Goal: Transaction & Acquisition: Purchase product/service

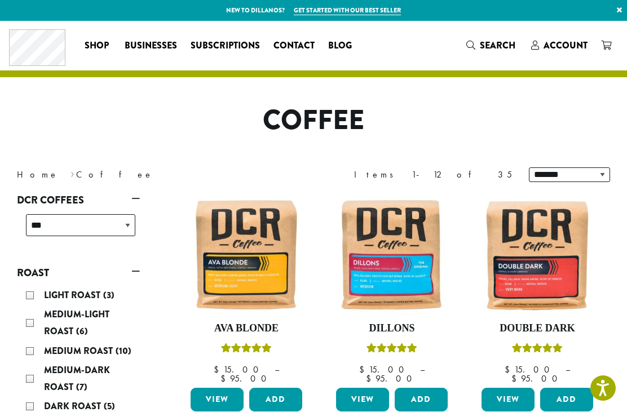
click at [560, 40] on span "Account" at bounding box center [565, 45] width 44 height 13
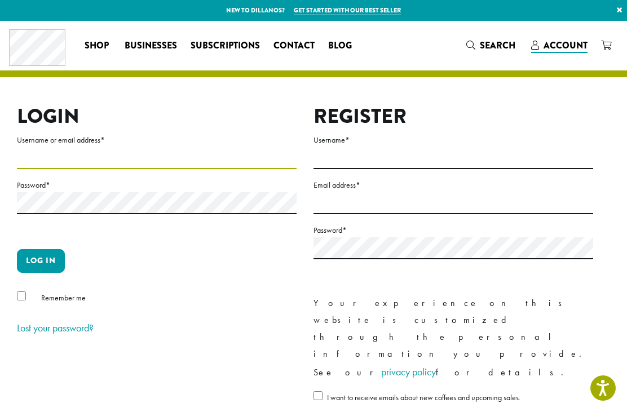
type input "**********"
click at [41, 260] on button "Log in" at bounding box center [41, 261] width 48 height 24
click at [47, 267] on button "Log in" at bounding box center [41, 261] width 48 height 24
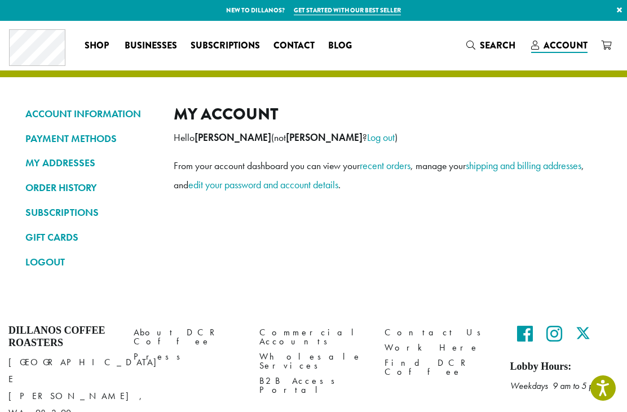
click at [48, 187] on link "ORDER HISTORY" at bounding box center [90, 187] width 131 height 19
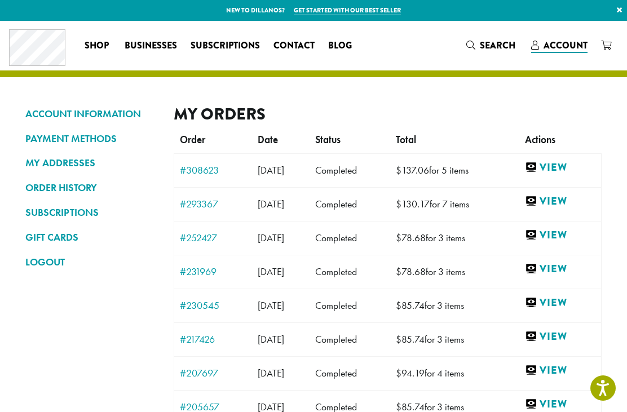
click at [571, 161] on link "View" at bounding box center [560, 168] width 70 height 14
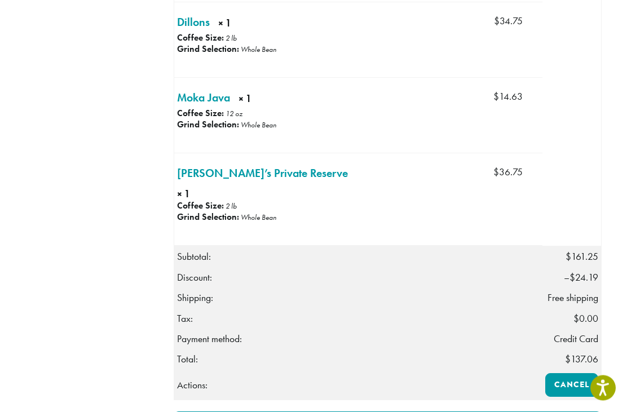
scroll to position [579, 0]
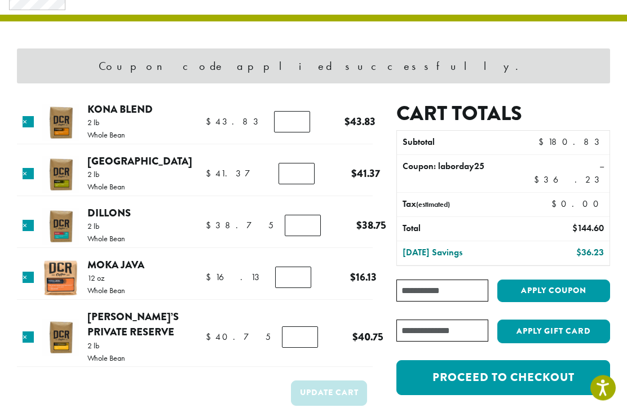
scroll to position [56, 0]
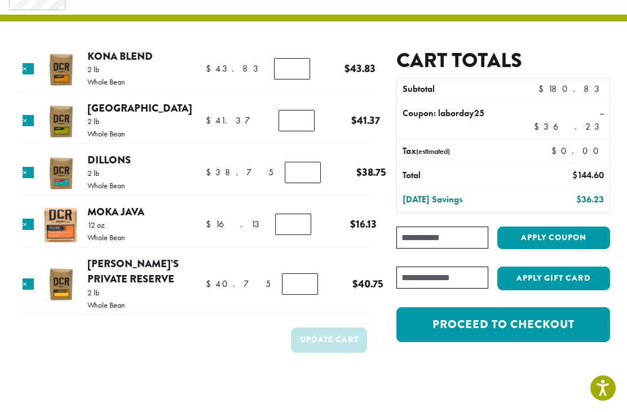
click at [34, 225] on link "×" at bounding box center [28, 224] width 11 height 11
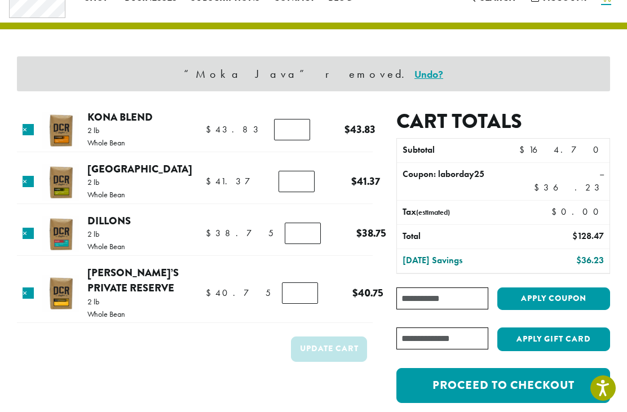
scroll to position [47, 0]
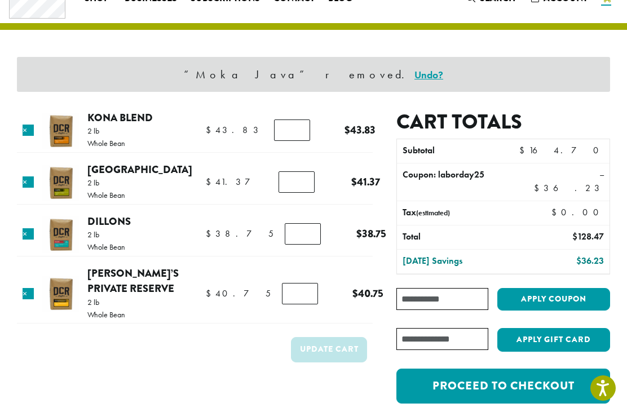
click at [430, 288] on input "Coupon:" at bounding box center [442, 299] width 92 height 22
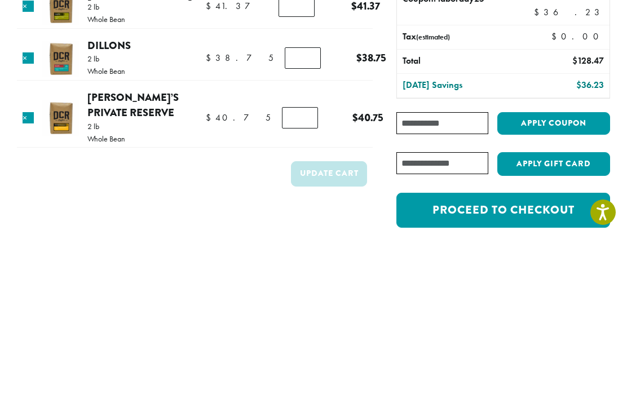
click at [424, 288] on input "Coupon:" at bounding box center [442, 299] width 92 height 22
paste input "**********"
type input "**********"
click at [561, 288] on button "Apply coupon" at bounding box center [553, 299] width 113 height 23
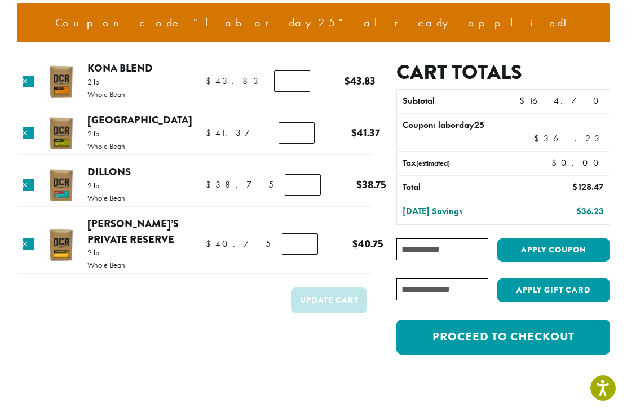
scroll to position [115, 0]
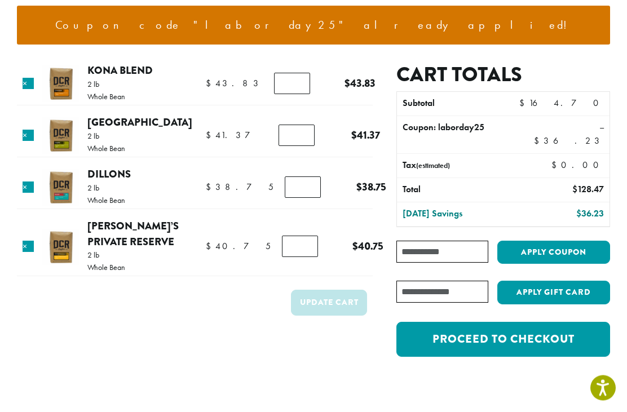
click at [513, 325] on link "Proceed to checkout" at bounding box center [503, 339] width 214 height 35
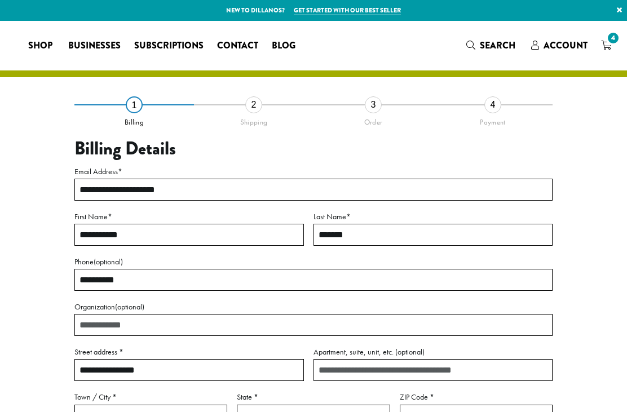
select select "**"
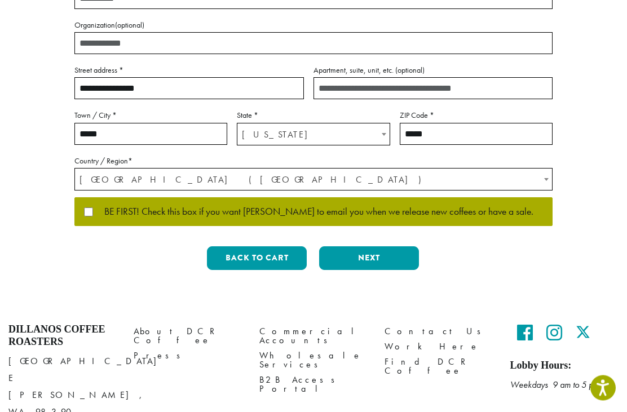
scroll to position [282, 0]
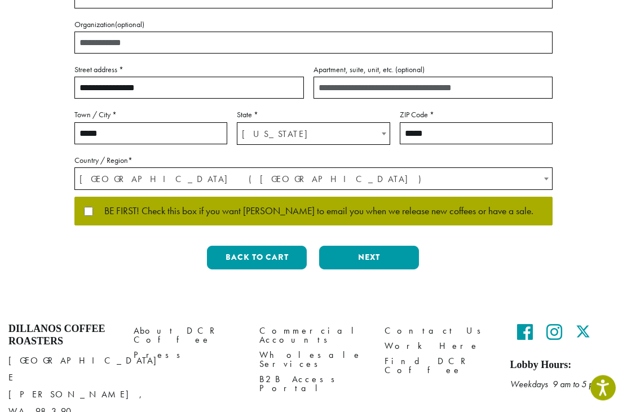
click at [389, 256] on button "Next" at bounding box center [369, 258] width 100 height 24
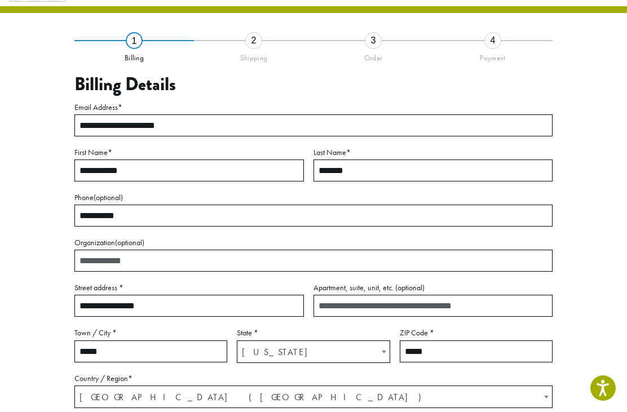
scroll to position [37, 0]
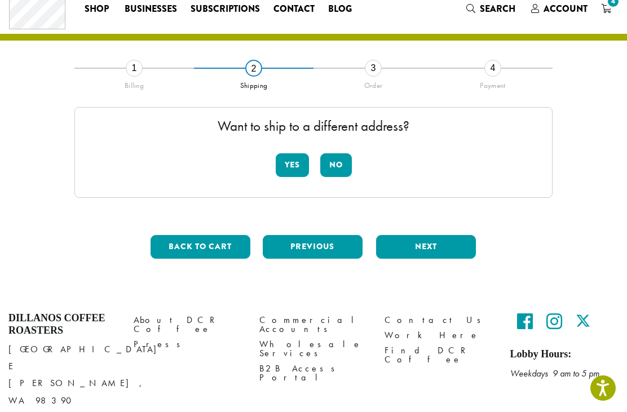
click at [341, 165] on button "No" at bounding box center [336, 165] width 32 height 24
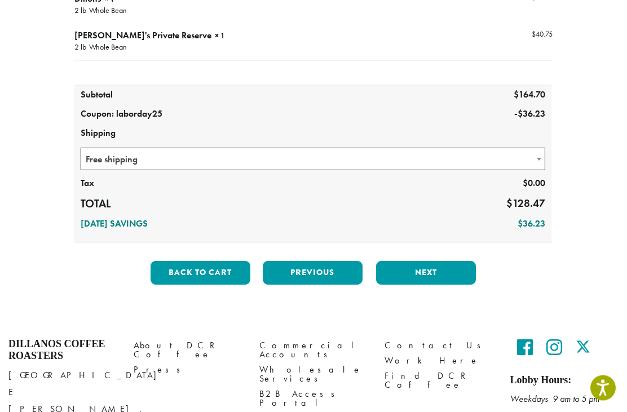
scroll to position [276, 0]
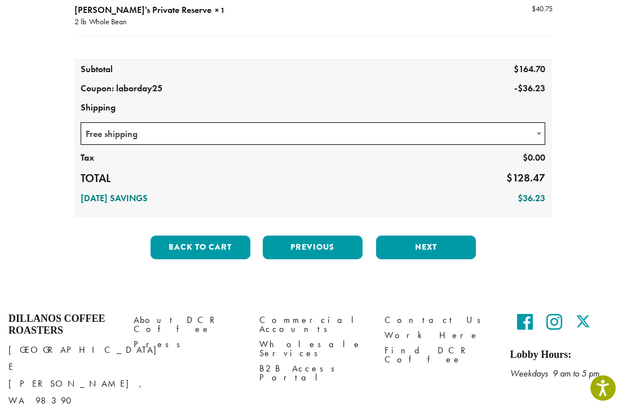
click at [440, 248] on button "Next" at bounding box center [426, 248] width 100 height 24
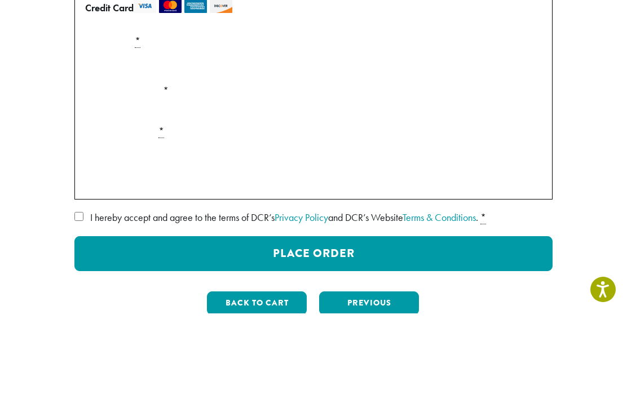
scroll to position [94, 0]
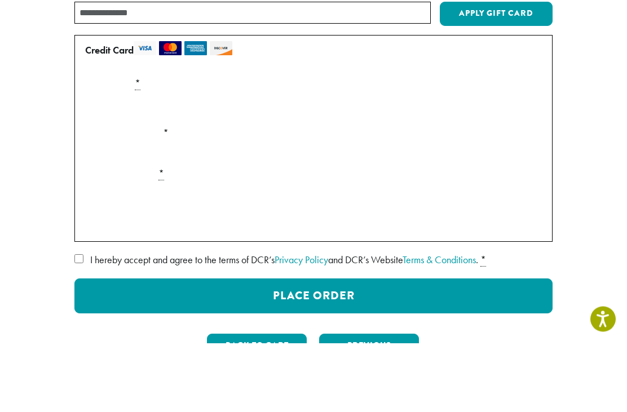
click at [529, 162] on div "Payment Info" at bounding box center [313, 178] width 465 height 32
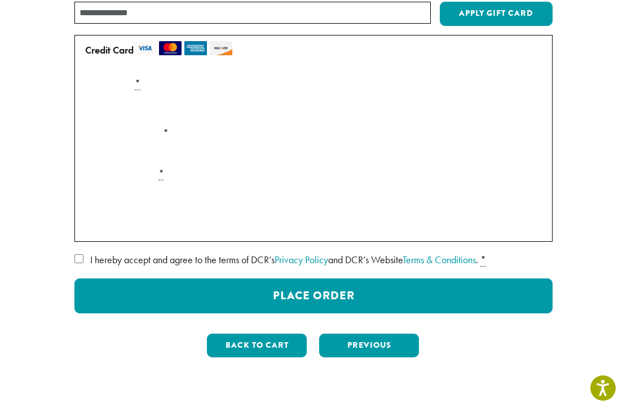
scroll to position [162, 0]
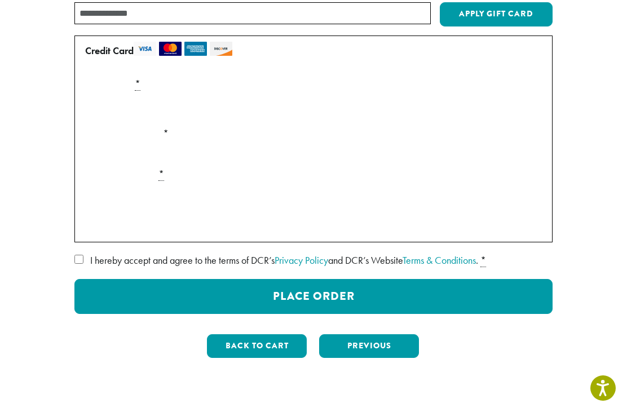
click at [170, 51] on img at bounding box center [170, 49] width 23 height 14
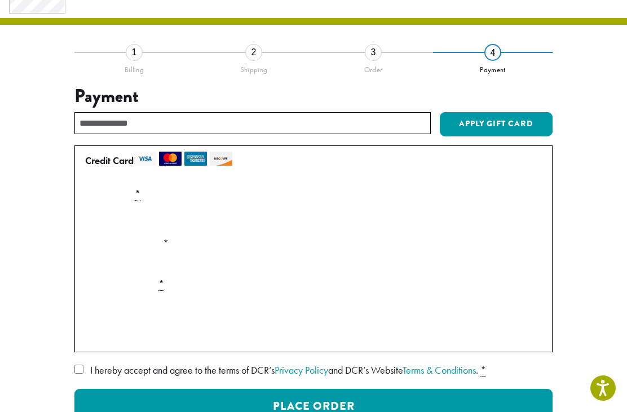
scroll to position [65, 0]
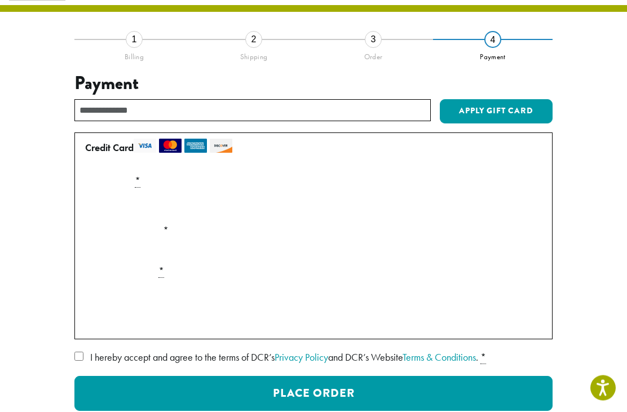
click at [174, 148] on img at bounding box center [170, 146] width 23 height 14
click at [126, 149] on label "Credit Card" at bounding box center [311, 148] width 452 height 18
click at [518, 205] on div "Payment Info" at bounding box center [313, 206] width 465 height 32
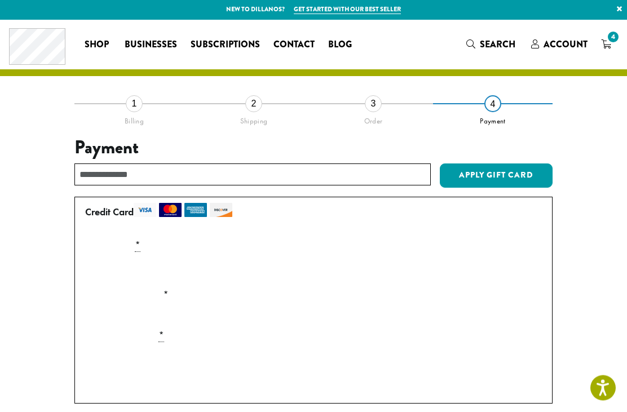
scroll to position [0, 0]
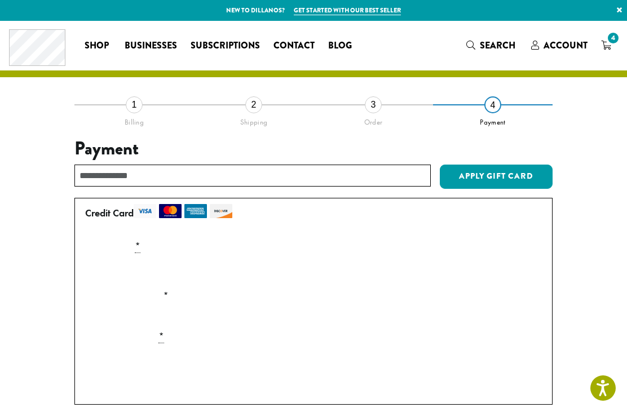
click at [375, 109] on div "3" at bounding box center [373, 104] width 17 height 17
click at [494, 106] on div "4" at bounding box center [492, 104] width 17 height 17
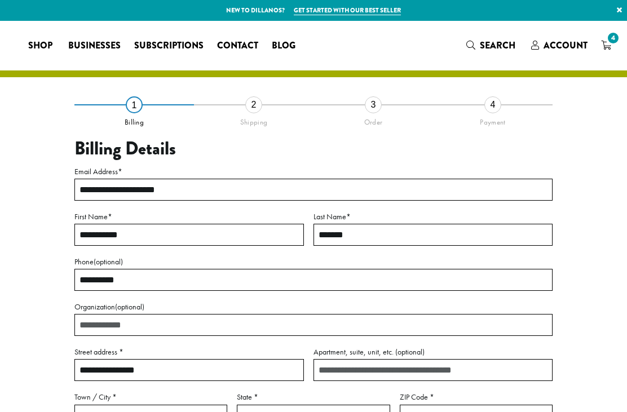
select select "**"
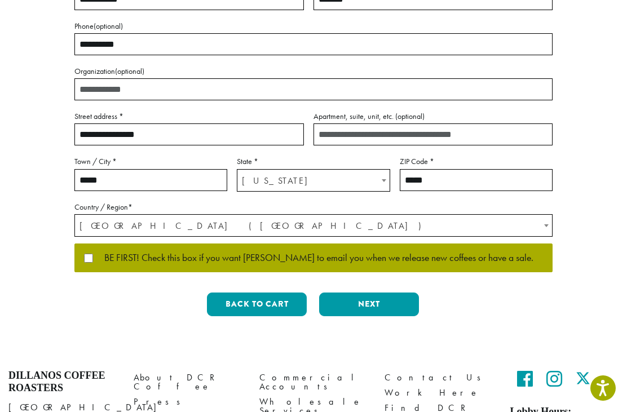
click at [388, 301] on button "Next" at bounding box center [369, 304] width 100 height 24
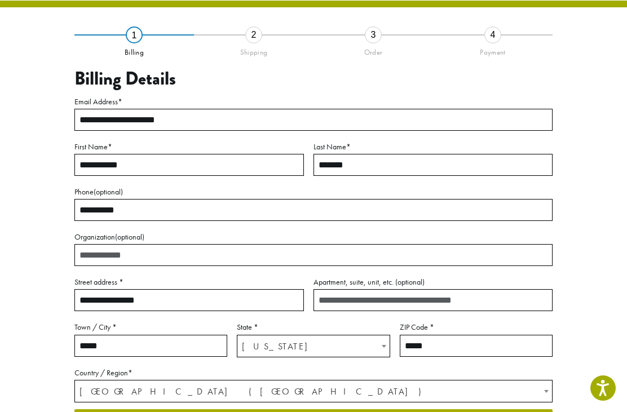
scroll to position [37, 0]
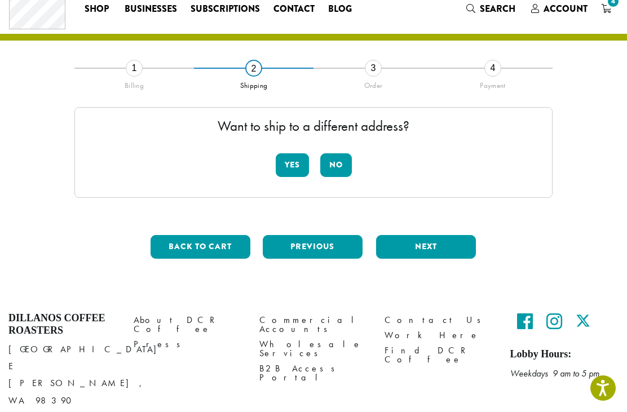
click at [339, 168] on button "No" at bounding box center [336, 165] width 32 height 24
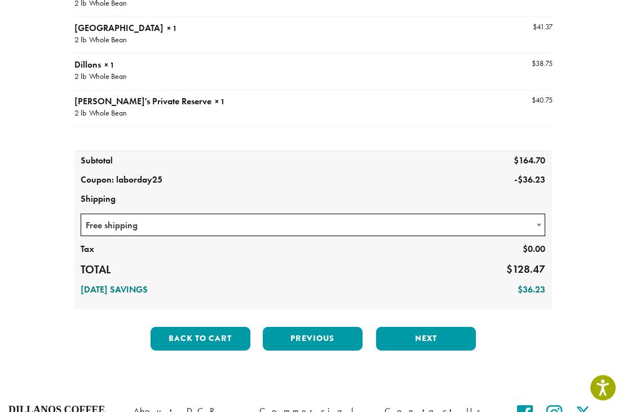
scroll to position [184, 0]
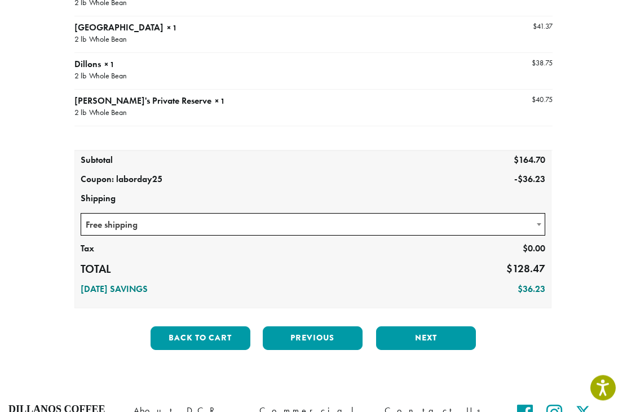
click at [442, 340] on button "Next" at bounding box center [426, 339] width 100 height 24
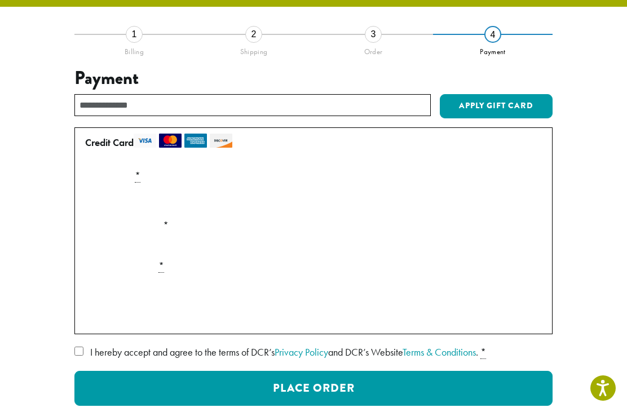
scroll to position [70, 0]
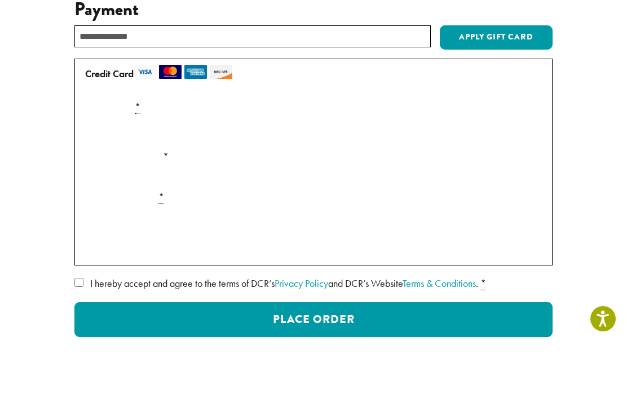
click at [23, 152] on div "**********" at bounding box center [313, 246] width 593 height 425
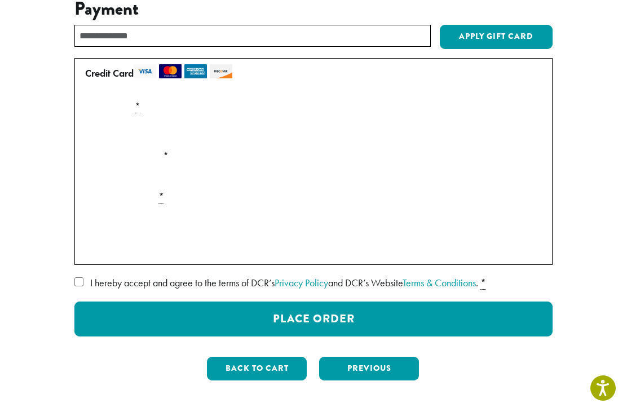
scroll to position [139, 0]
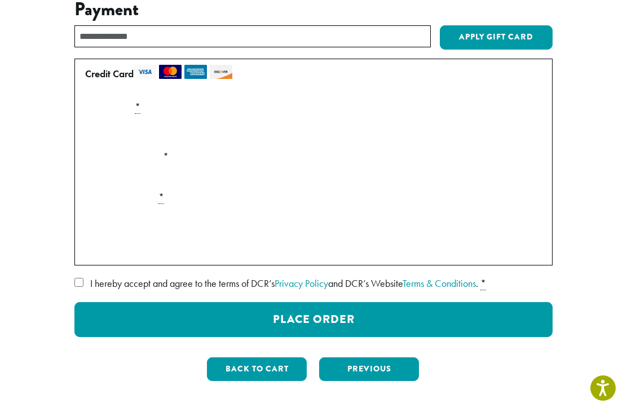
click at [167, 72] on img at bounding box center [170, 72] width 23 height 14
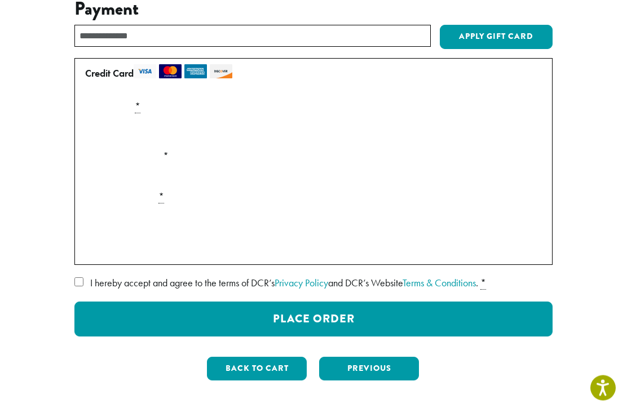
click at [523, 132] on div "Payment Info" at bounding box center [313, 132] width 465 height 32
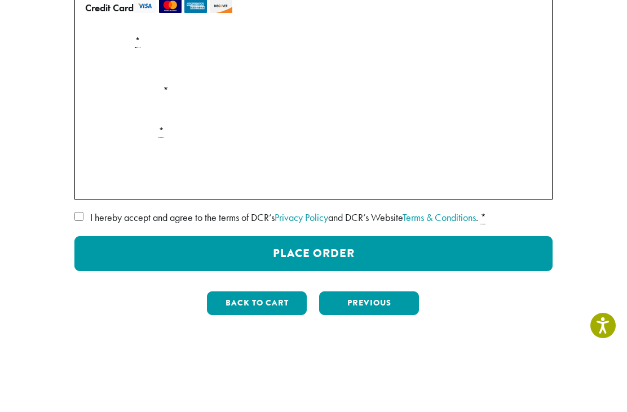
scroll to position [114, 0]
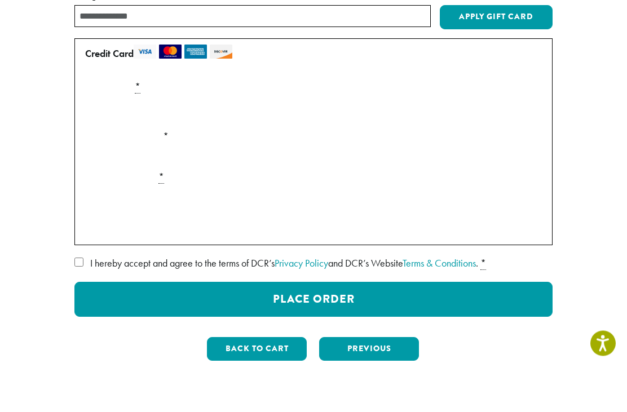
click at [176, 90] on img at bounding box center [170, 97] width 23 height 14
click at [226, 52] on img at bounding box center [221, 52] width 23 height 14
click at [141, 51] on img at bounding box center [145, 52] width 23 height 14
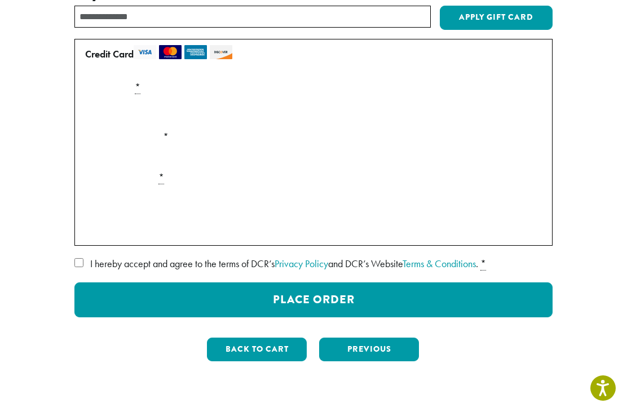
click at [520, 113] on div "Payment Info" at bounding box center [313, 112] width 465 height 32
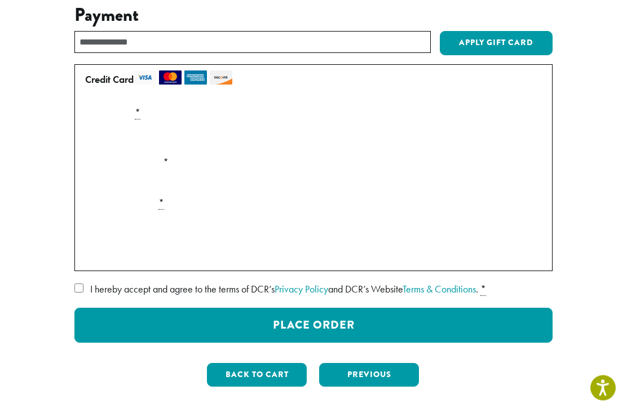
scroll to position [111, 0]
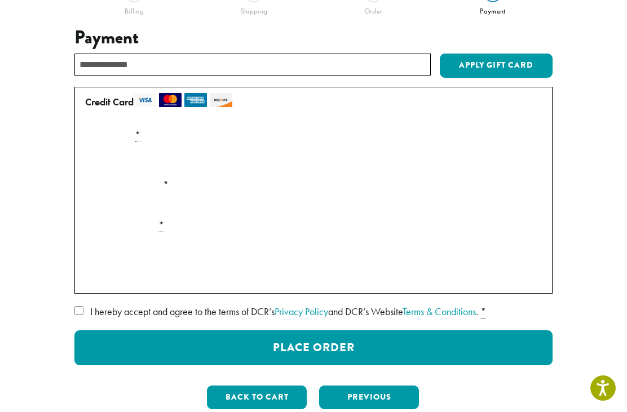
click at [104, 59] on input "text" at bounding box center [252, 65] width 356 height 22
type input "***"
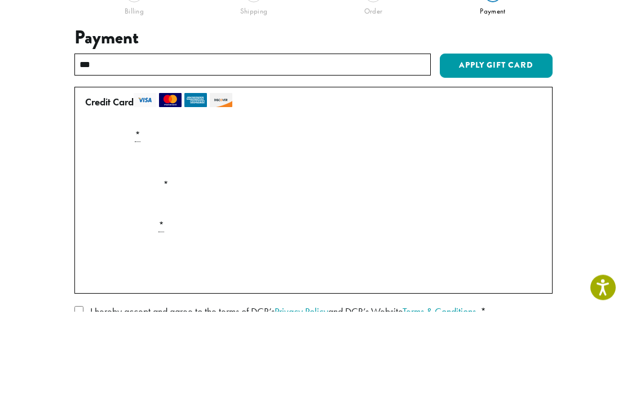
scroll to position [0, 0]
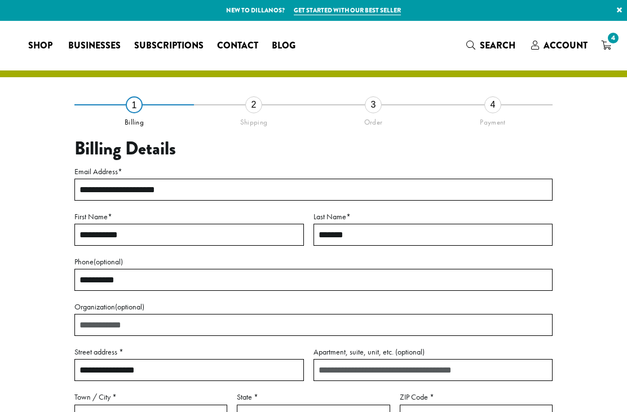
select select "**"
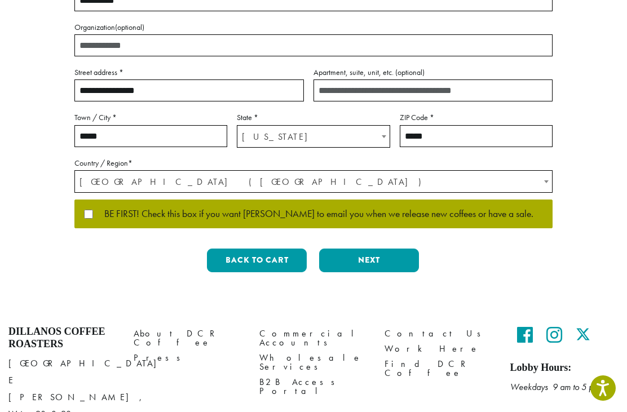
click at [396, 254] on button "Next" at bounding box center [369, 260] width 100 height 24
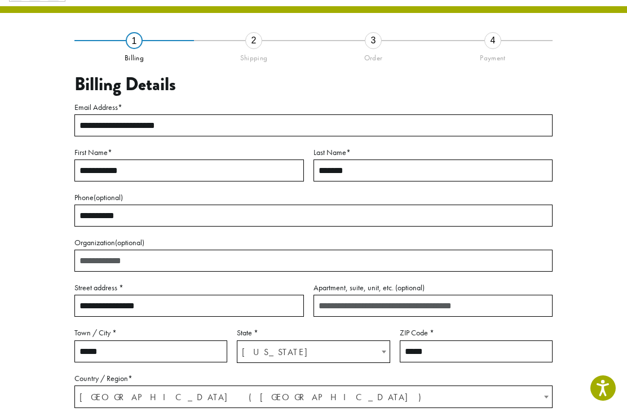
scroll to position [37, 0]
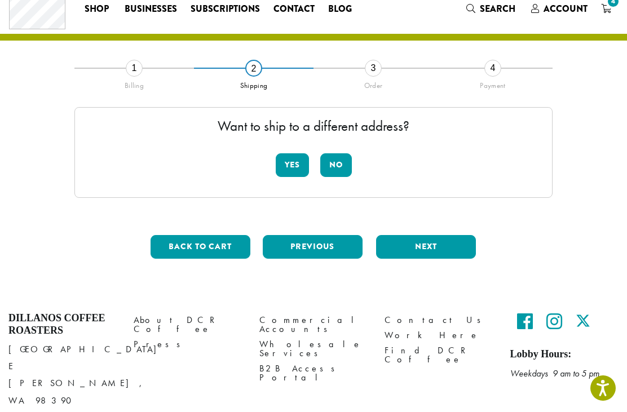
click at [338, 162] on button "No" at bounding box center [336, 165] width 32 height 24
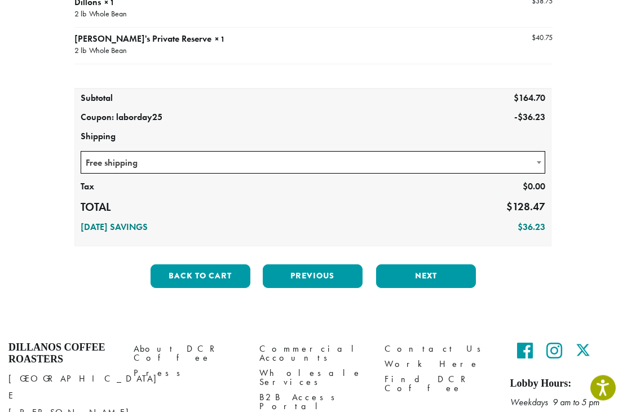
scroll to position [247, 0]
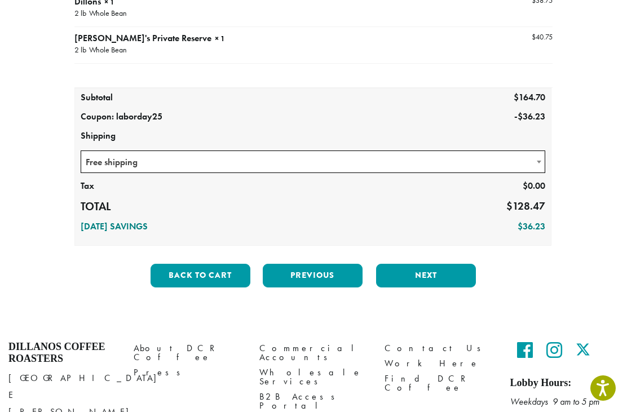
click at [437, 272] on button "Next" at bounding box center [426, 276] width 100 height 24
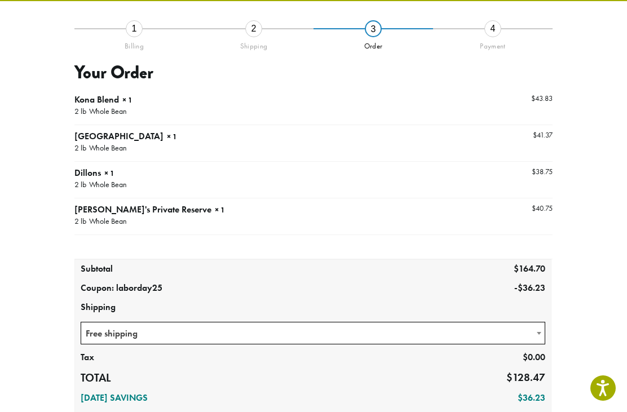
scroll to position [64, 0]
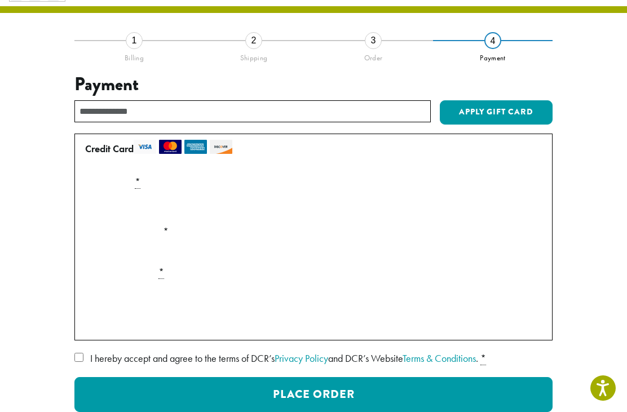
click at [141, 147] on img at bounding box center [145, 147] width 23 height 14
click at [104, 149] on label "Credit Card" at bounding box center [311, 149] width 452 height 18
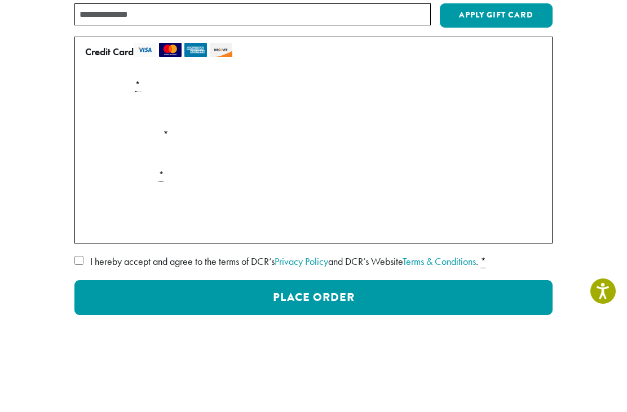
scroll to position [161, 0]
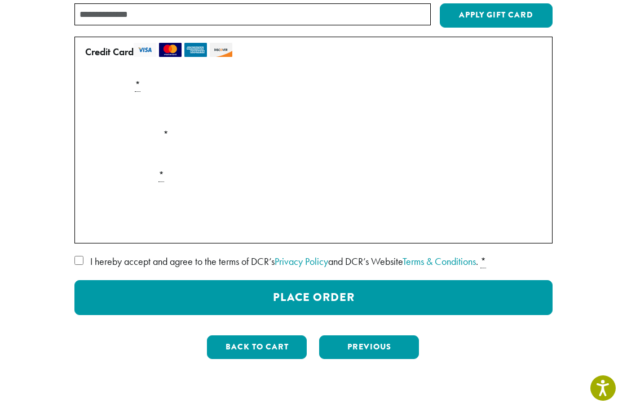
click at [109, 139] on label "Expiration (MM/YY) *" at bounding box center [313, 135] width 465 height 18
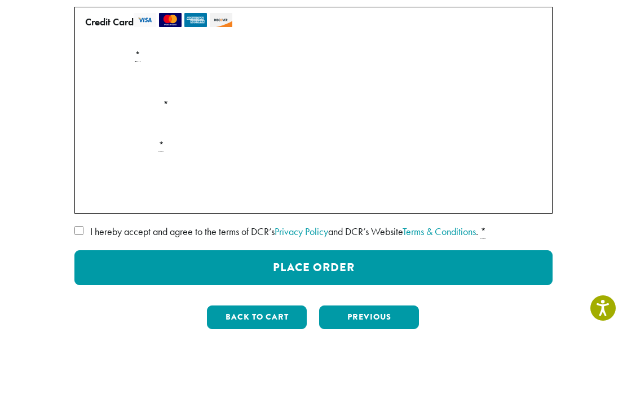
click at [103, 234] on div "Payment Info" at bounding box center [313, 250] width 465 height 32
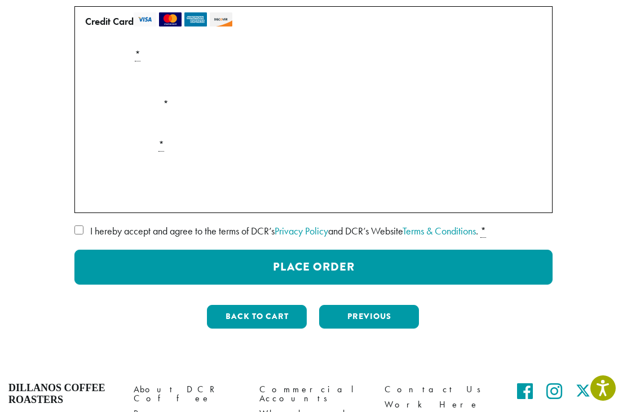
scroll to position [191, 0]
click at [354, 265] on button "Place Order" at bounding box center [313, 267] width 478 height 35
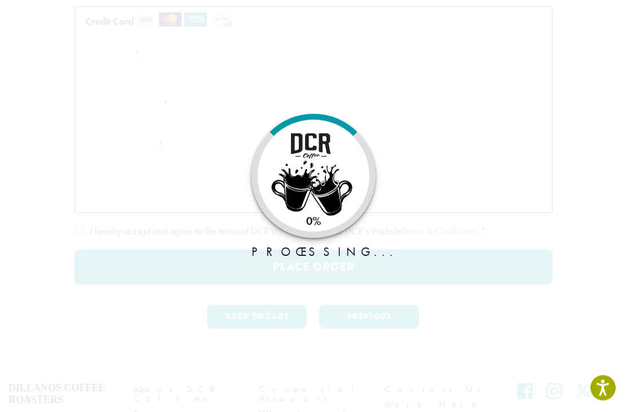
scroll to position [192, 0]
